Goal: Browse casually

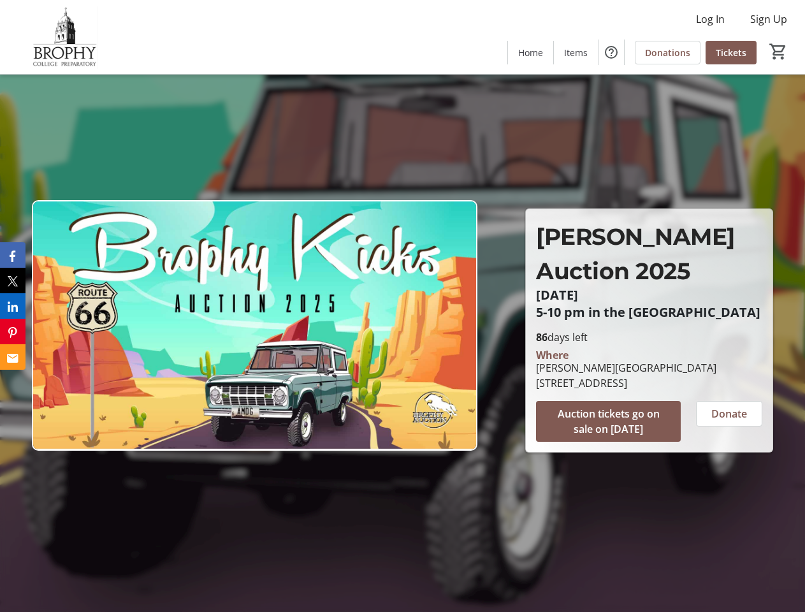
click at [402, 306] on img at bounding box center [254, 325] width 445 height 250
click at [64, 37] on img at bounding box center [64, 37] width 113 height 64
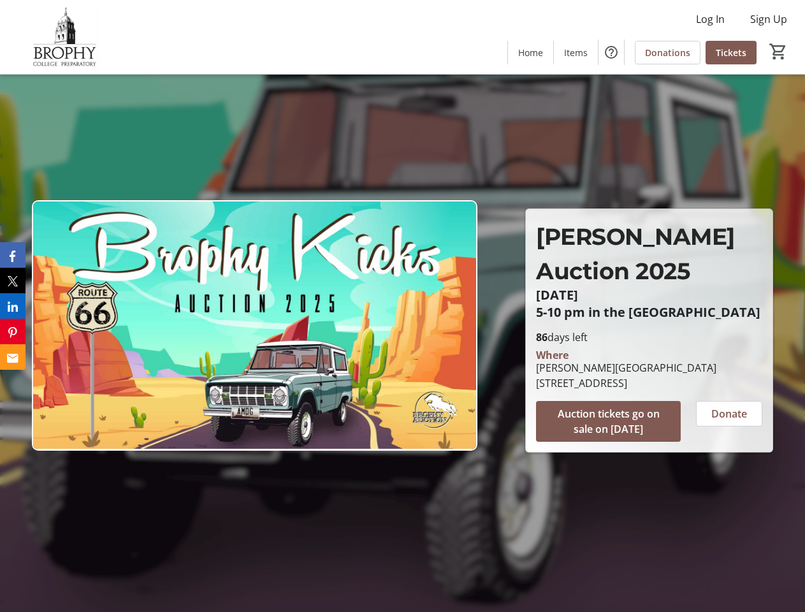
click at [778, 52] on mat-icon "0" at bounding box center [777, 51] width 19 height 19
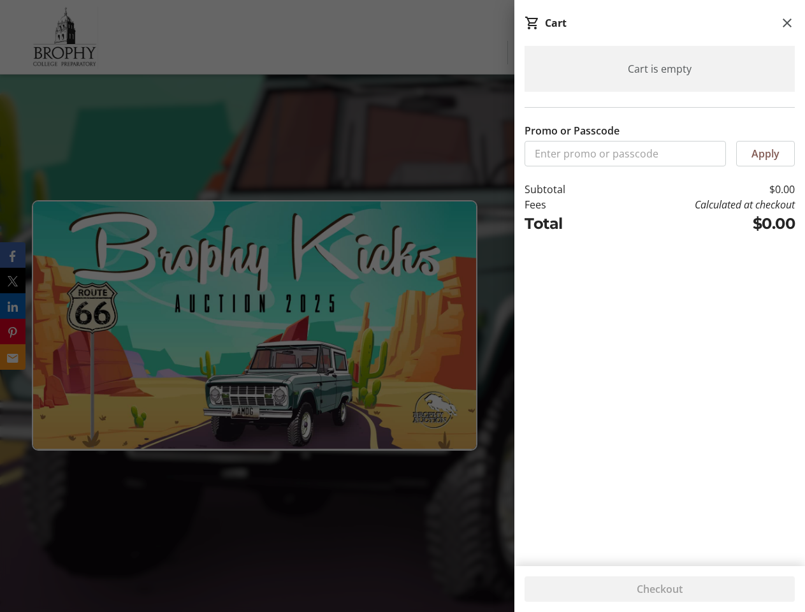
click at [729, 413] on div "Cart is empty Promo or Passcode Apply Subtotal $0.00 Fees Calculated at checkou…" at bounding box center [659, 298] width 291 height 505
